Goal: Task Accomplishment & Management: Use online tool/utility

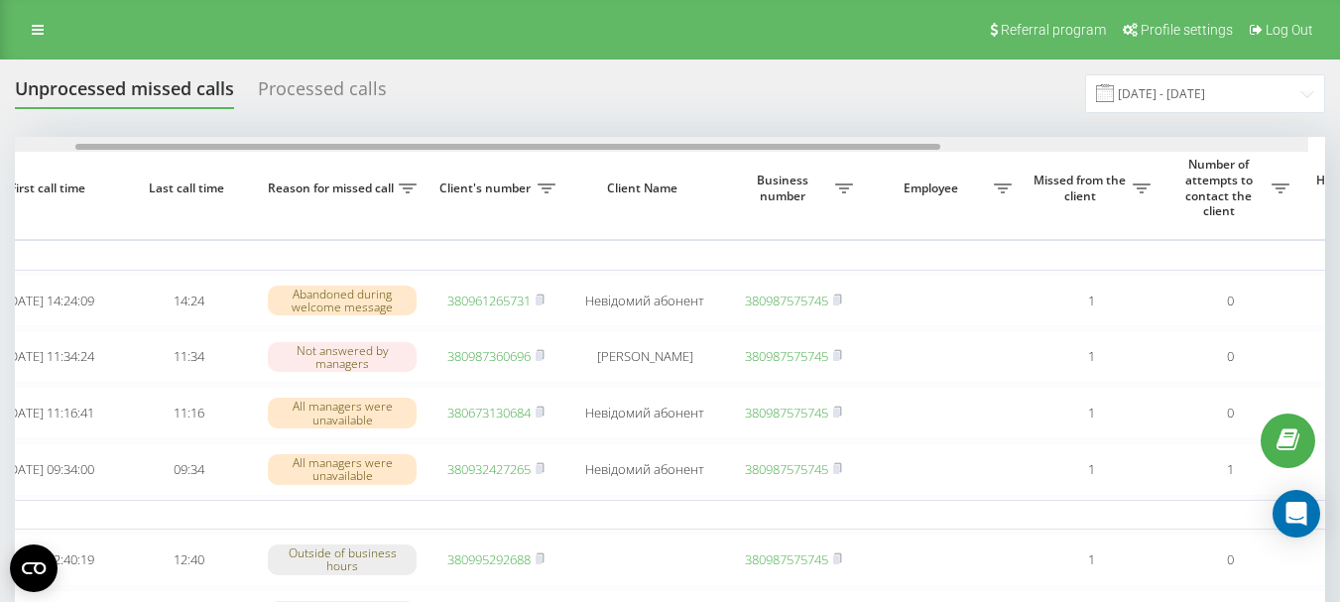
scroll to position [0, 152]
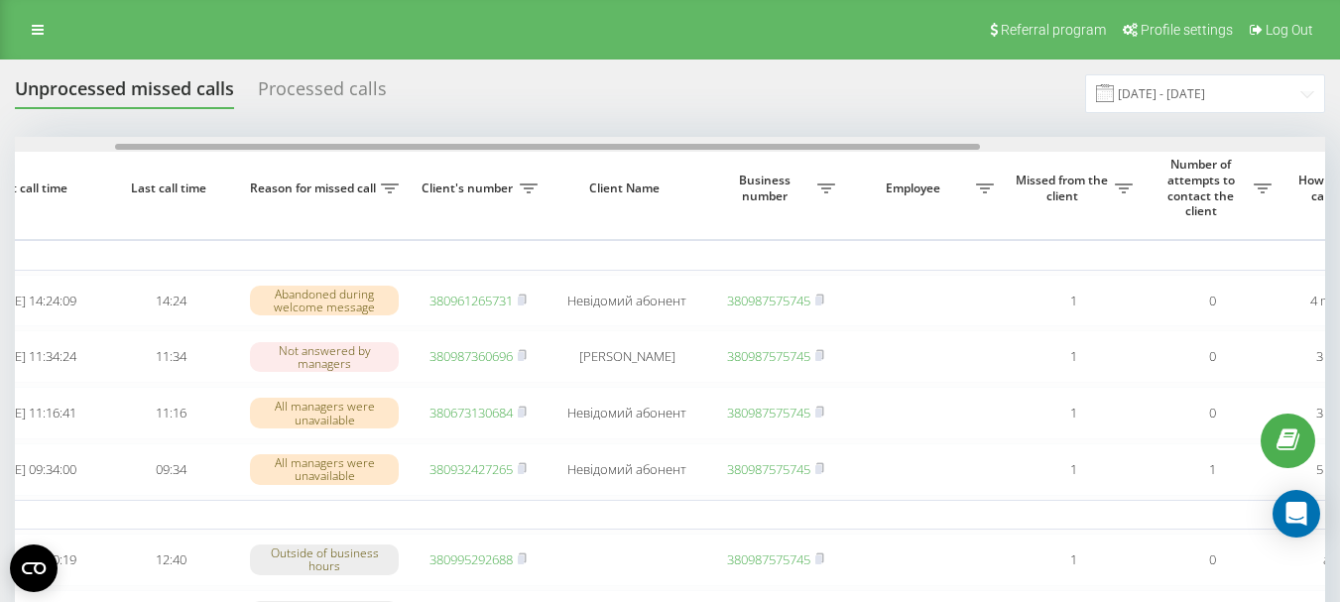
drag, startPoint x: 577, startPoint y: 145, endPoint x: 678, endPoint y: 150, distance: 100.3
click at [678, 150] on div at bounding box center [547, 147] width 865 height 6
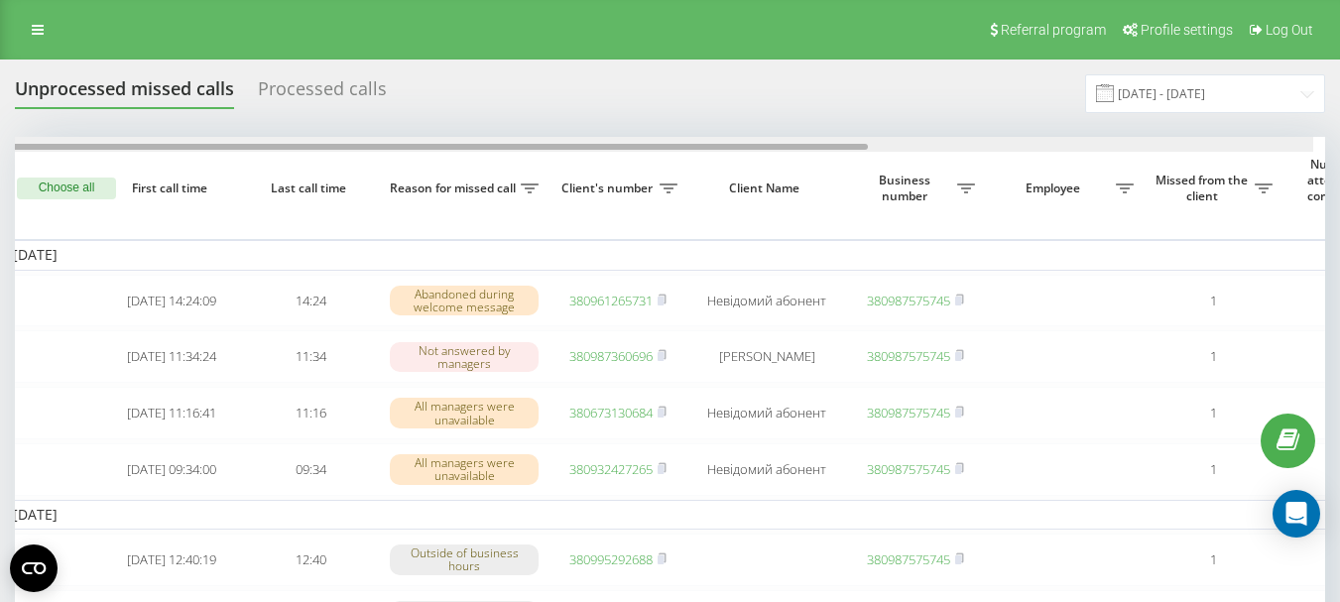
scroll to position [0, 0]
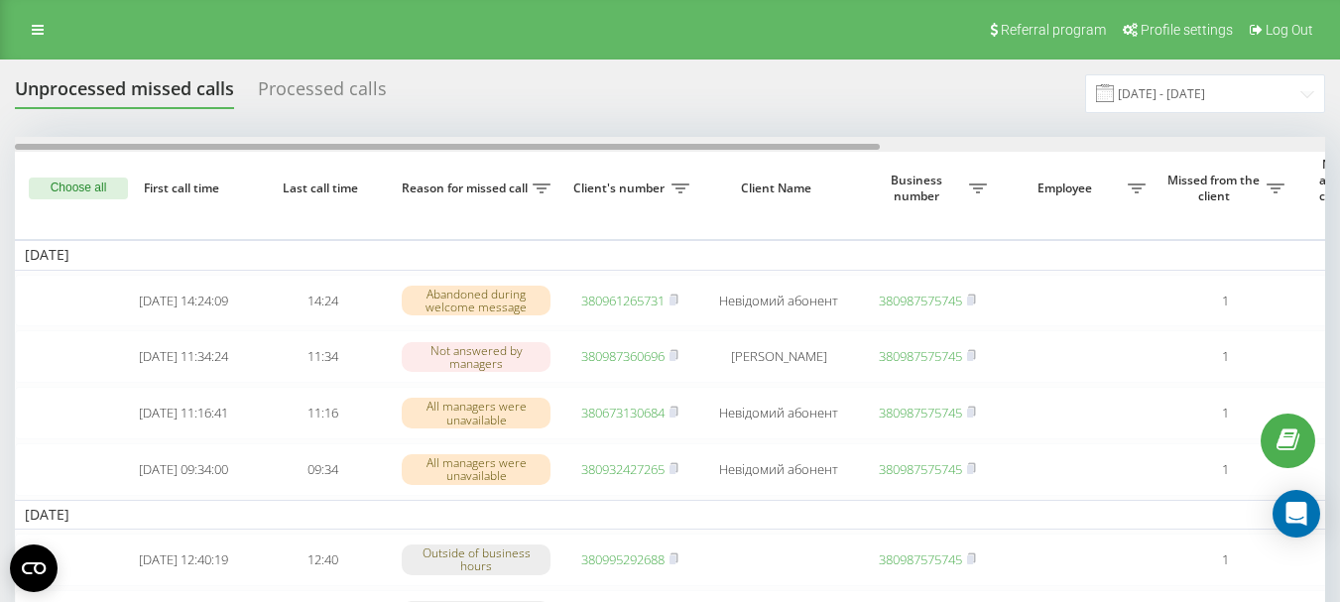
drag, startPoint x: 678, startPoint y: 150, endPoint x: 543, endPoint y: 145, distance: 135.0
click at [543, 145] on div at bounding box center [447, 147] width 865 height 6
drag, startPoint x: 533, startPoint y: 149, endPoint x: 509, endPoint y: 148, distance: 23.8
click at [509, 148] on div at bounding box center [447, 147] width 865 height 6
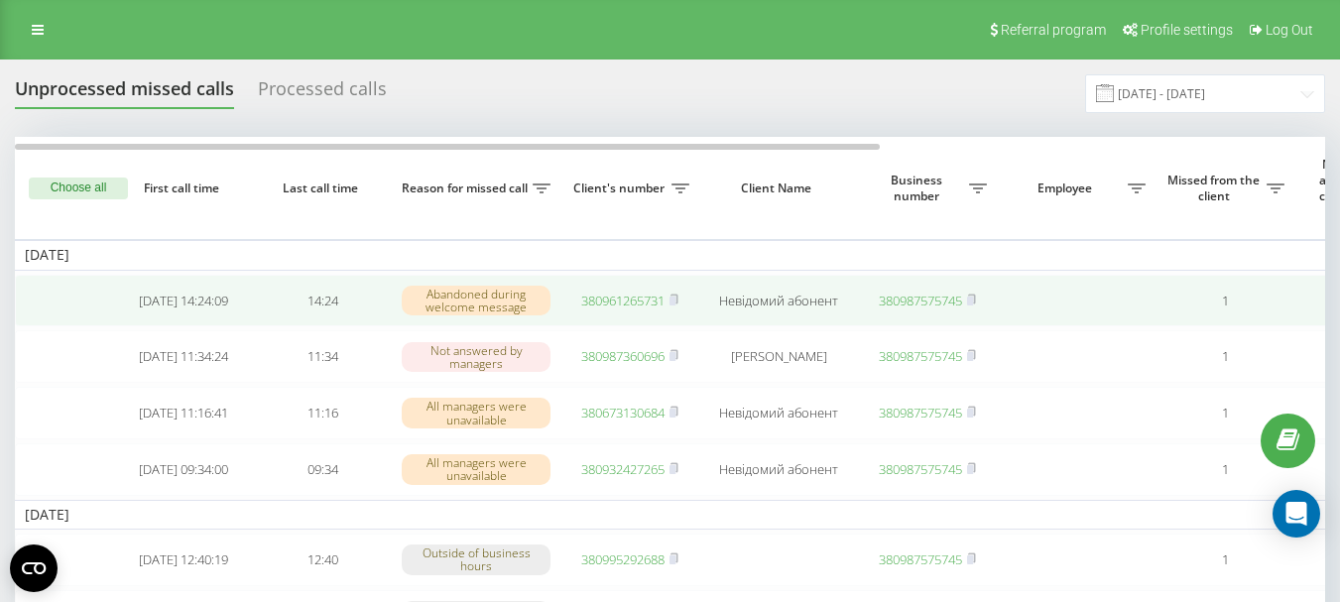
drag, startPoint x: 651, startPoint y: 300, endPoint x: 458, endPoint y: 31, distance: 330.6
click at [651, 299] on link "380961265731" at bounding box center [622, 301] width 83 height 18
click at [630, 303] on link "380938527040" at bounding box center [622, 301] width 83 height 18
